Goal: Transaction & Acquisition: Download file/media

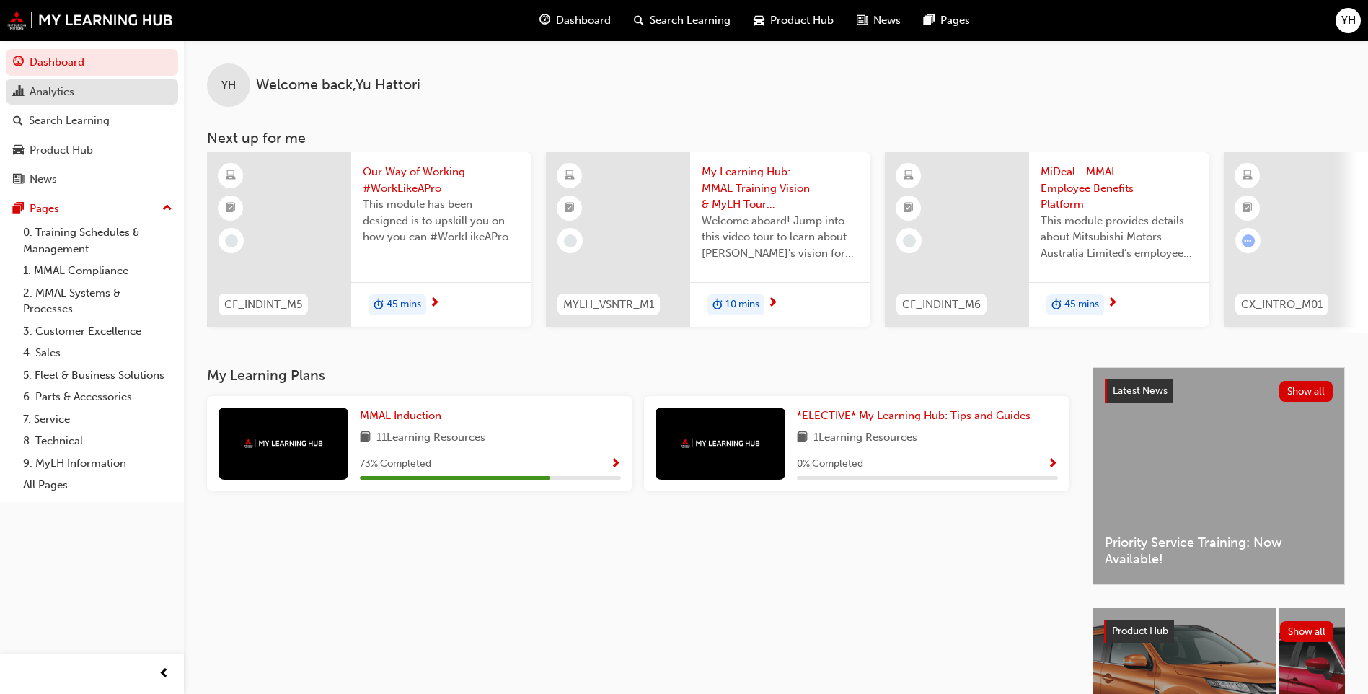
click at [83, 94] on div "Analytics" at bounding box center [92, 92] width 158 height 18
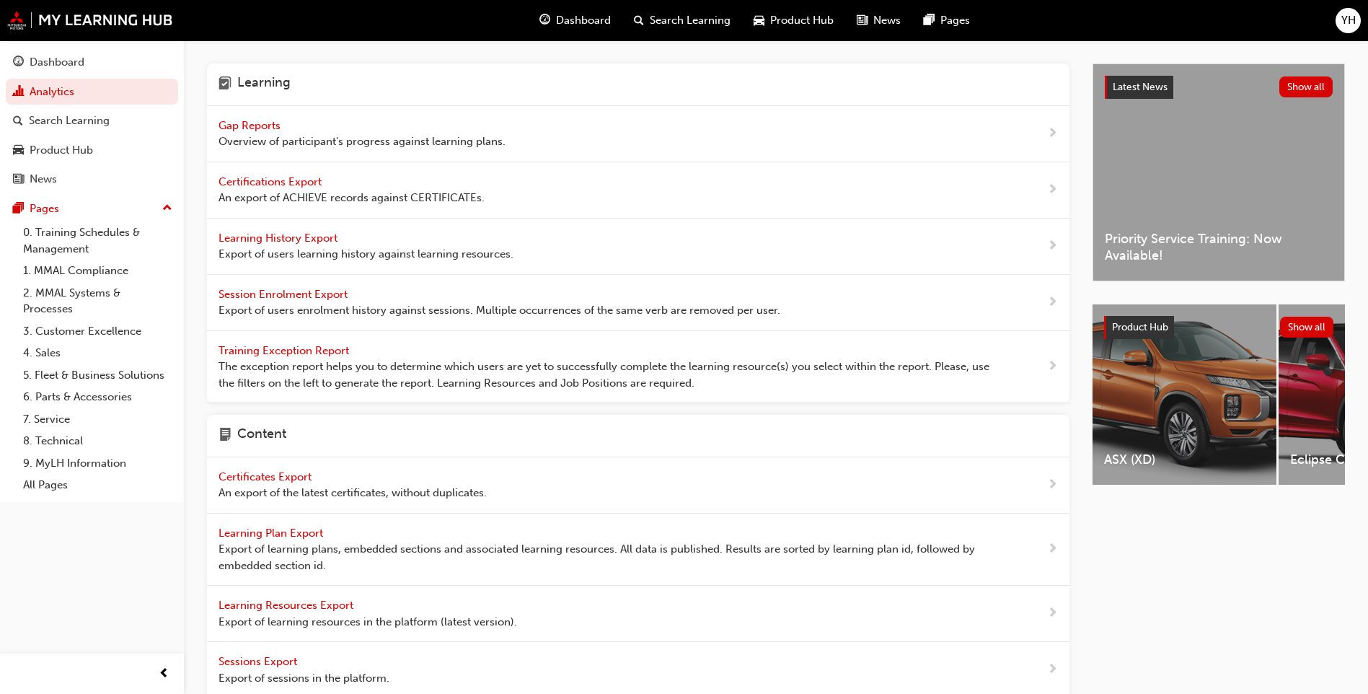
click at [295, 234] on span "Learning History Export" at bounding box center [279, 237] width 122 height 13
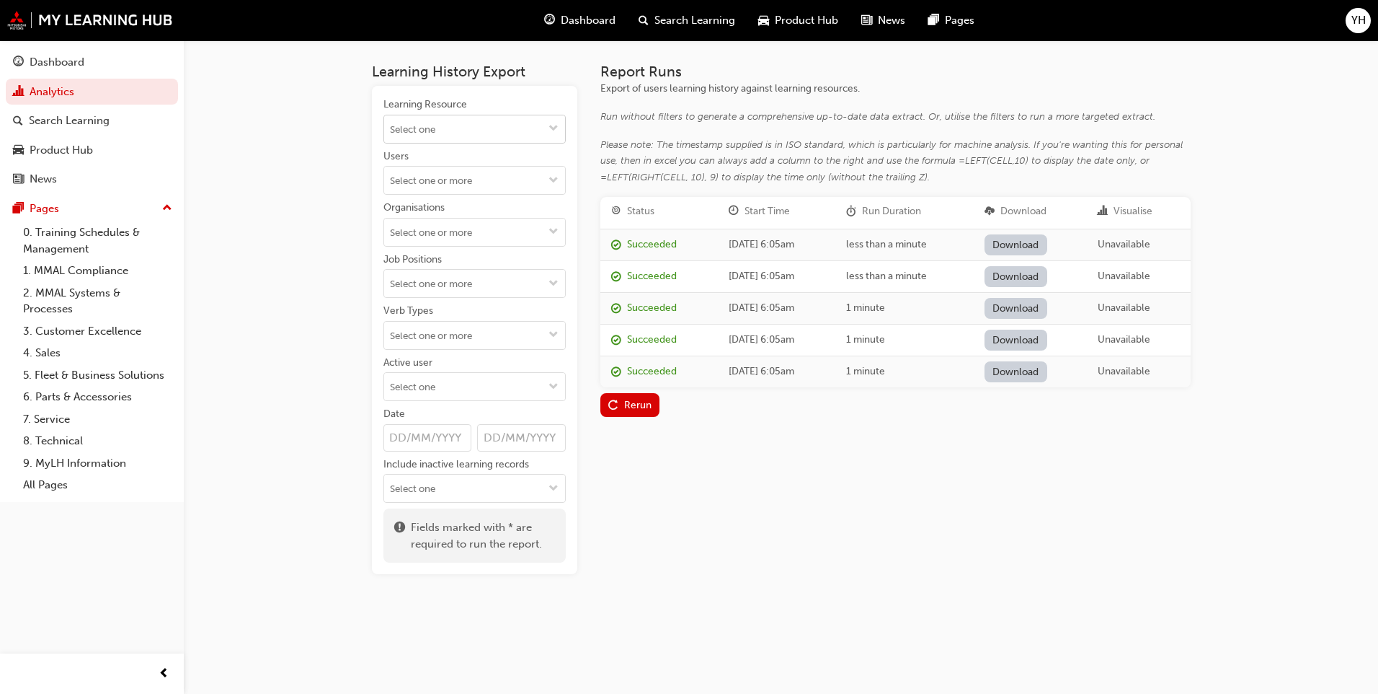
click at [461, 130] on input "Learning Resource" at bounding box center [474, 128] width 181 height 27
type input "prio"
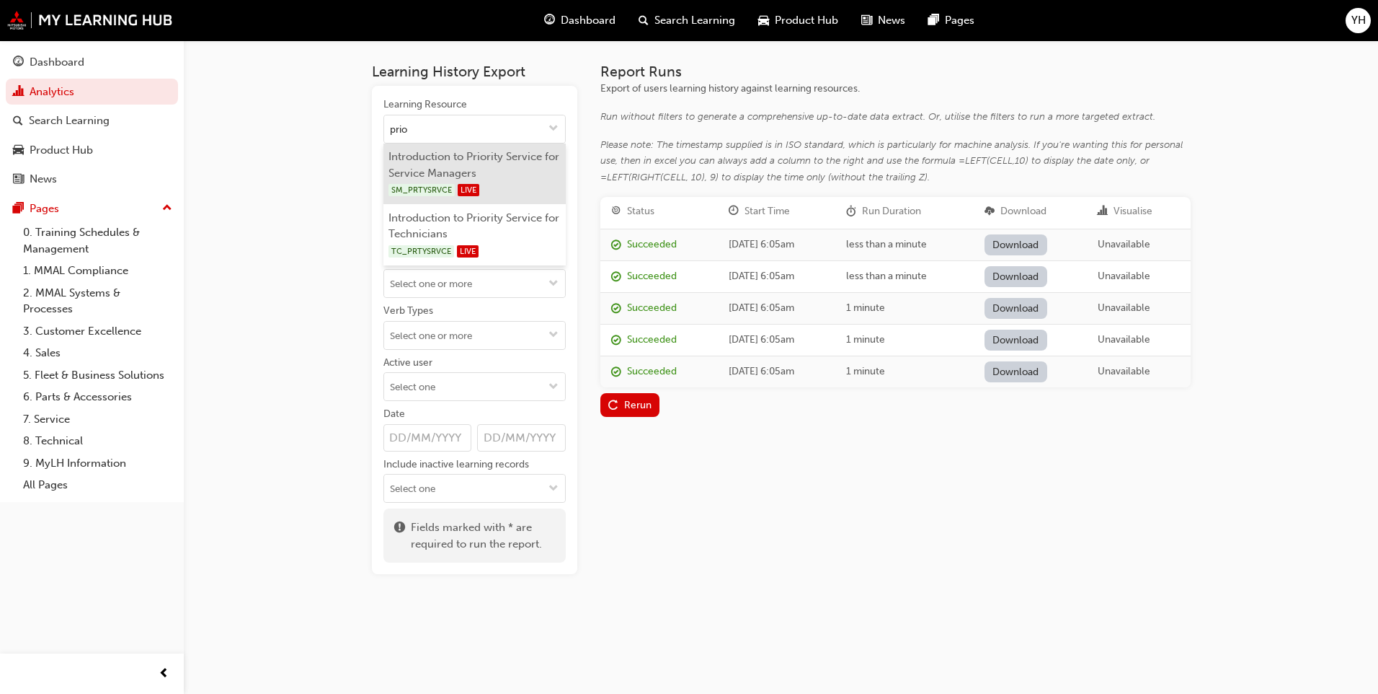
click at [517, 163] on li "Introduction to Priority Service for Service Managers SM_PRTYSRVCE LIVE" at bounding box center [475, 173] width 182 height 61
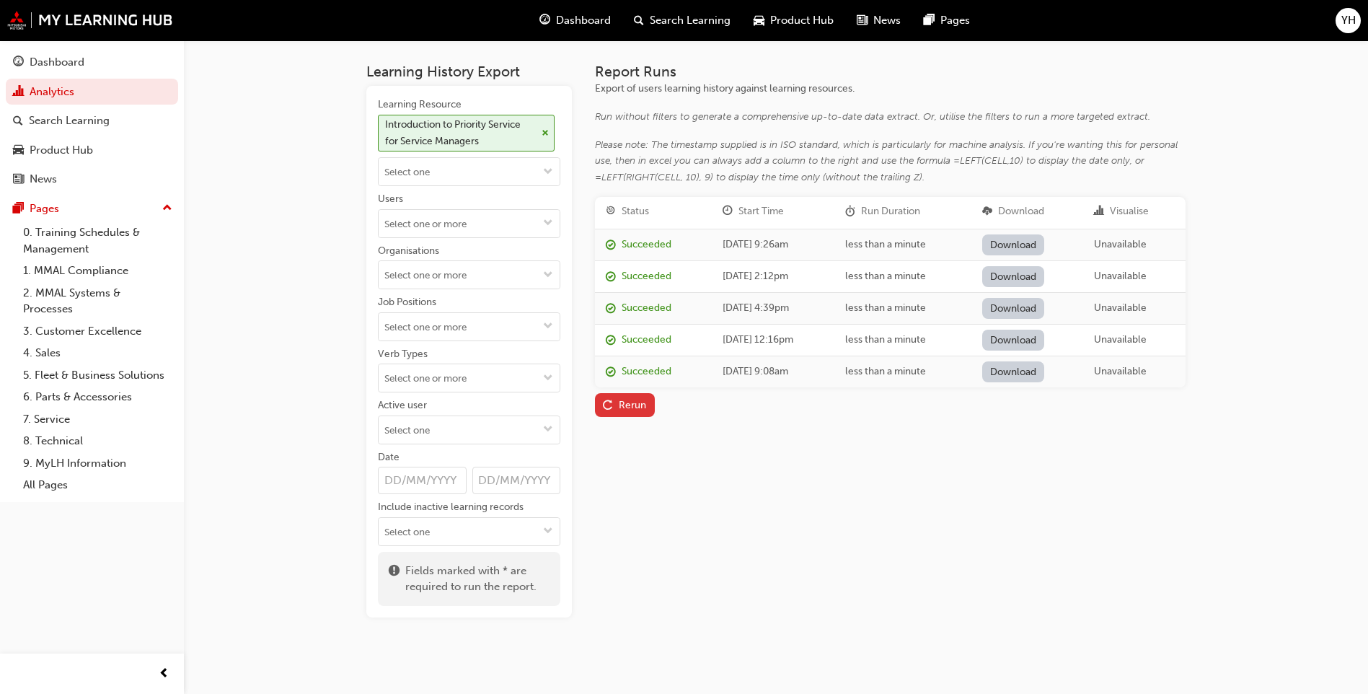
click at [630, 403] on div "Rerun" at bounding box center [632, 405] width 27 height 12
click at [1037, 244] on link "Download" at bounding box center [1013, 244] width 63 height 21
click at [803, 515] on div "Report Runs Export of users learning history against learning resources. Run wi…" at bounding box center [890, 340] width 590 height 554
click at [543, 129] on span "cross-icon" at bounding box center [544, 133] width 7 height 9
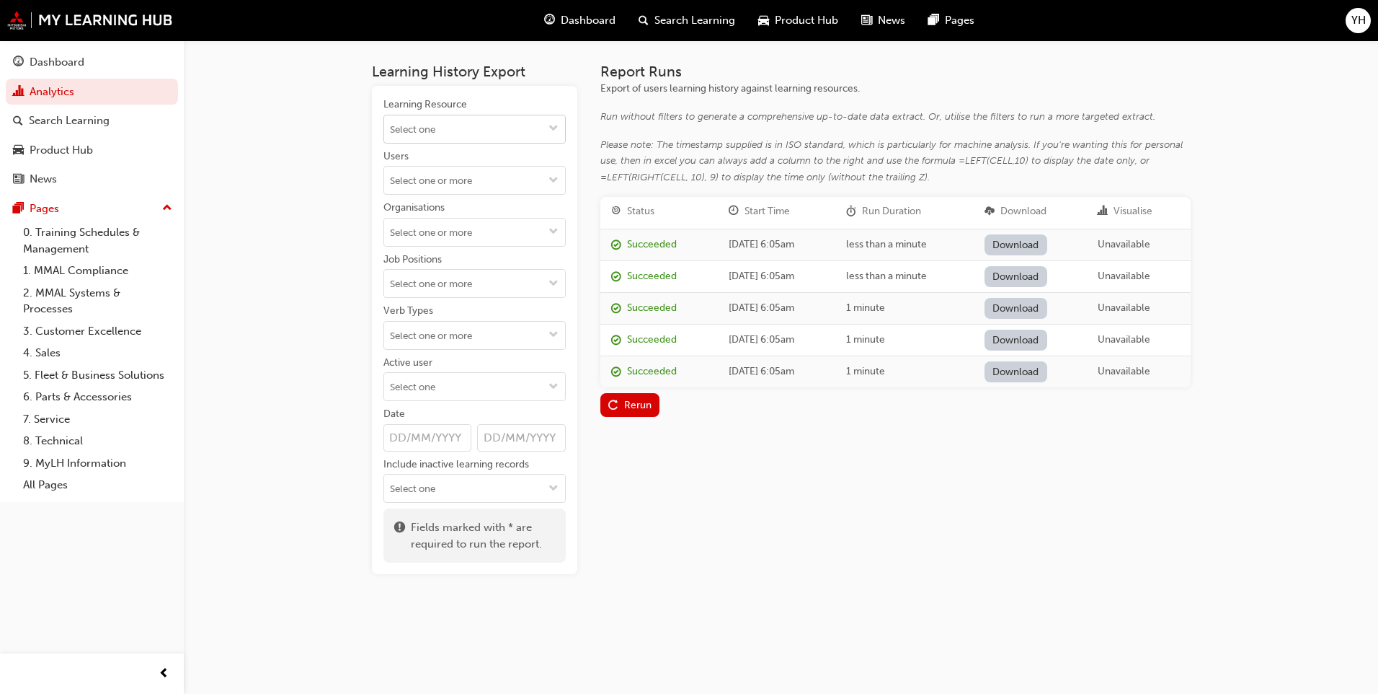
click at [513, 135] on input "Learning Resource" at bounding box center [474, 128] width 181 height 27
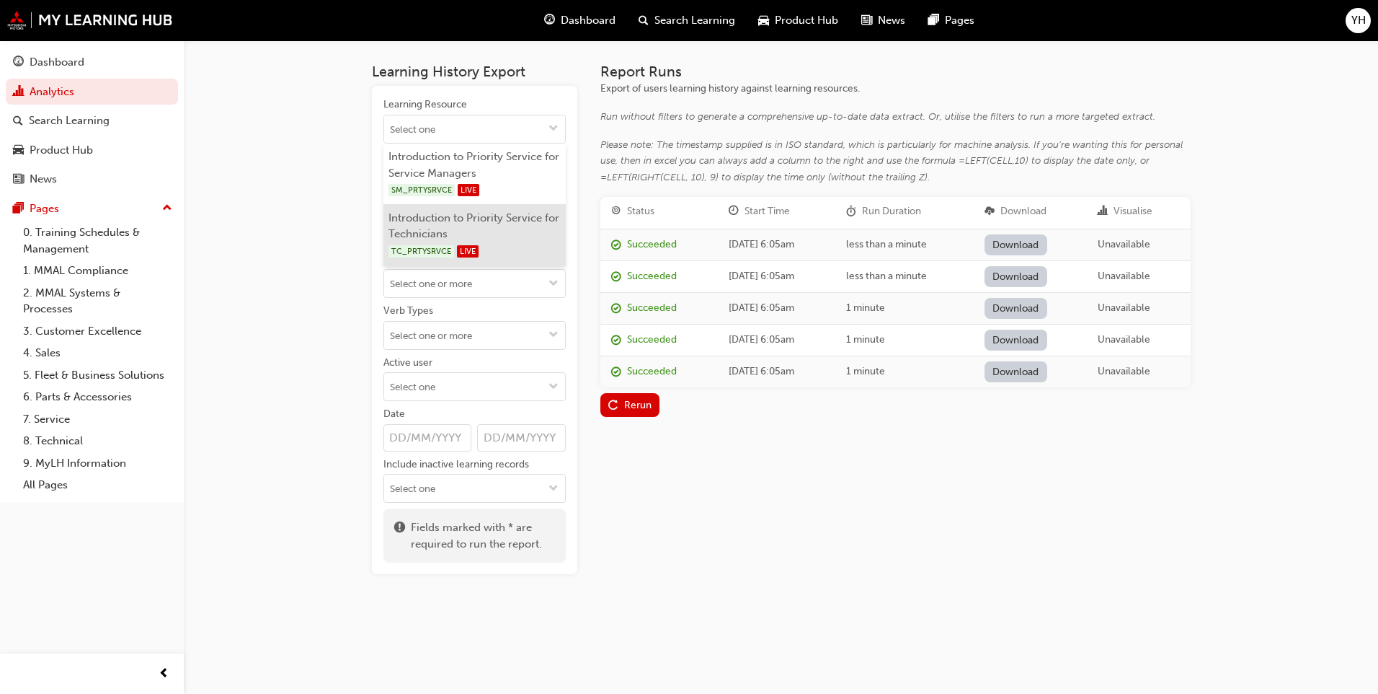
click at [492, 223] on li "Introduction to Priority Service for Technicians TC_PRTYSRVCE LIVE" at bounding box center [475, 234] width 182 height 61
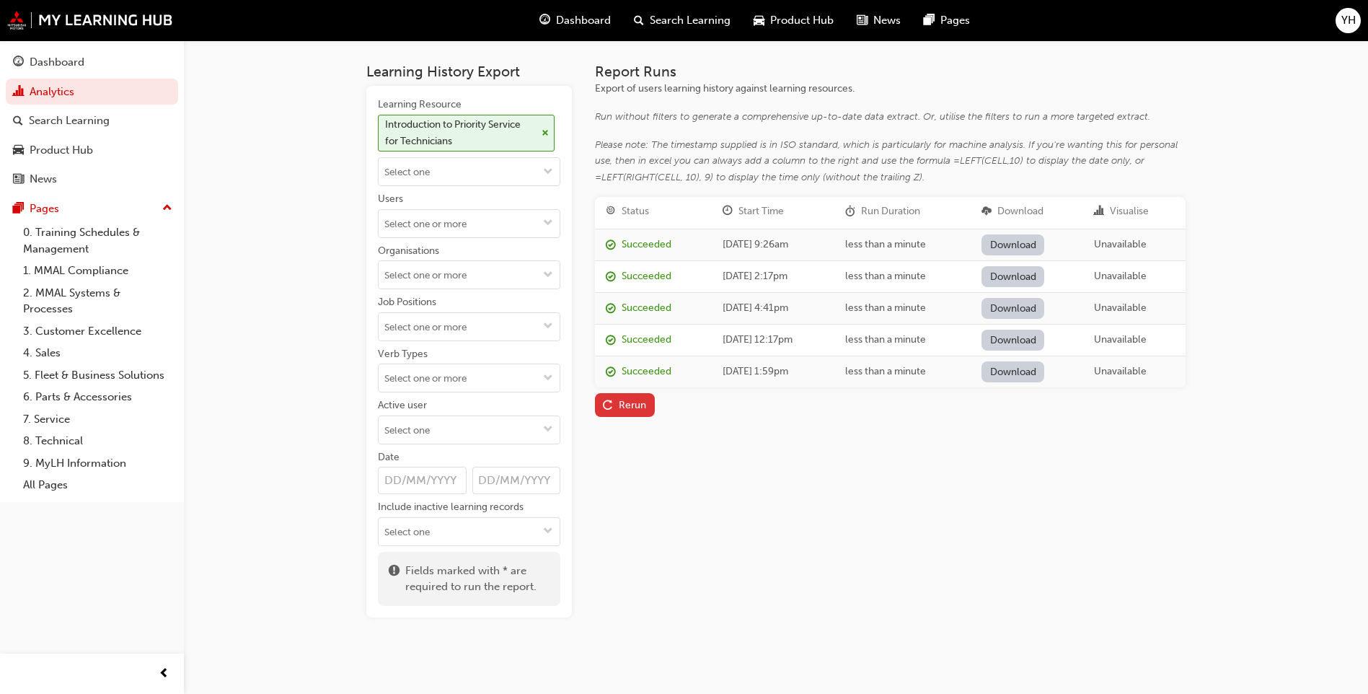
click at [629, 402] on div "Rerun" at bounding box center [632, 405] width 27 height 12
click at [1044, 243] on link "Download" at bounding box center [1012, 244] width 63 height 21
